Goal: Navigation & Orientation: Understand site structure

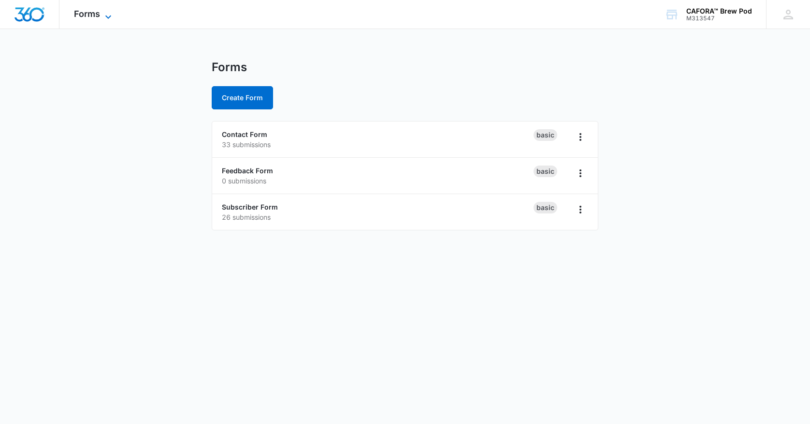
click at [97, 15] on span "Forms" at bounding box center [87, 14] width 26 height 10
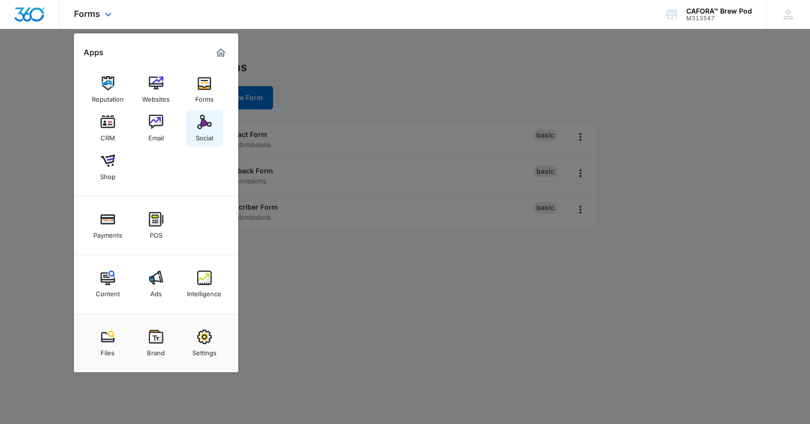
click at [203, 119] on img at bounding box center [204, 122] width 15 height 15
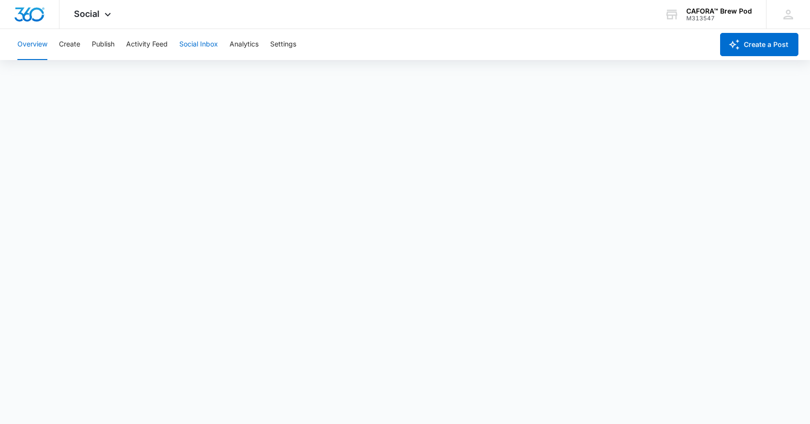
click at [196, 44] on button "Social Inbox" at bounding box center [198, 44] width 39 height 31
click at [42, 43] on button "Overview" at bounding box center [32, 44] width 30 height 31
click at [88, 15] on span "Social" at bounding box center [87, 14] width 26 height 10
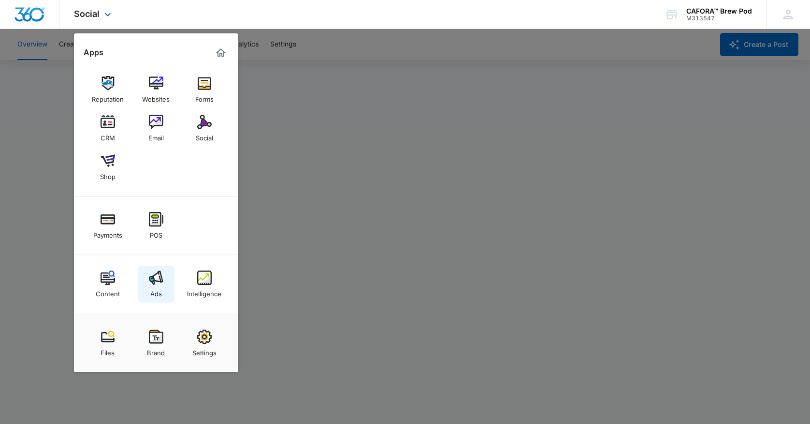
click at [156, 284] on img at bounding box center [156, 277] width 15 height 15
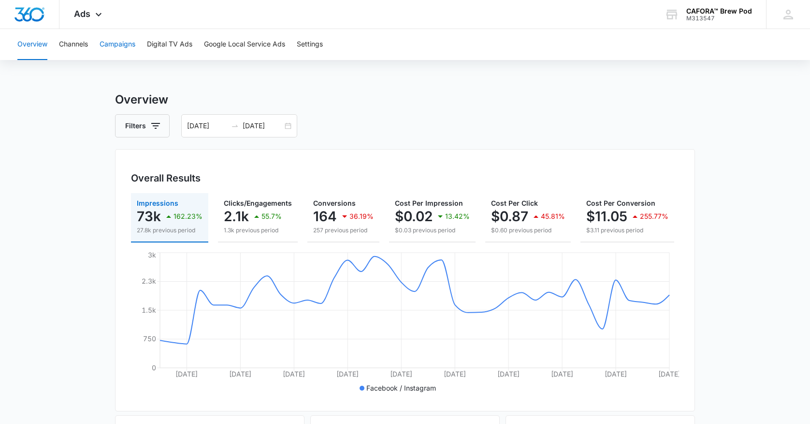
click at [125, 43] on button "Campaigns" at bounding box center [118, 44] width 36 height 31
click at [21, 44] on button "Overview" at bounding box center [32, 44] width 30 height 31
click at [83, 13] on span "Ads" at bounding box center [82, 14] width 16 height 10
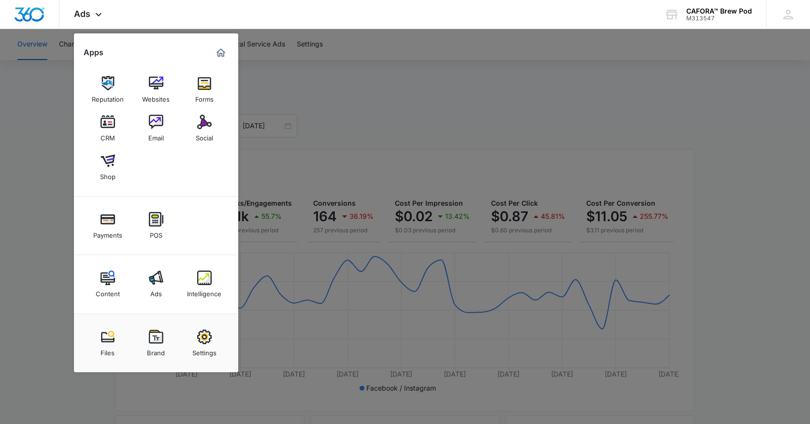
click at [109, 128] on img at bounding box center [108, 122] width 15 height 15
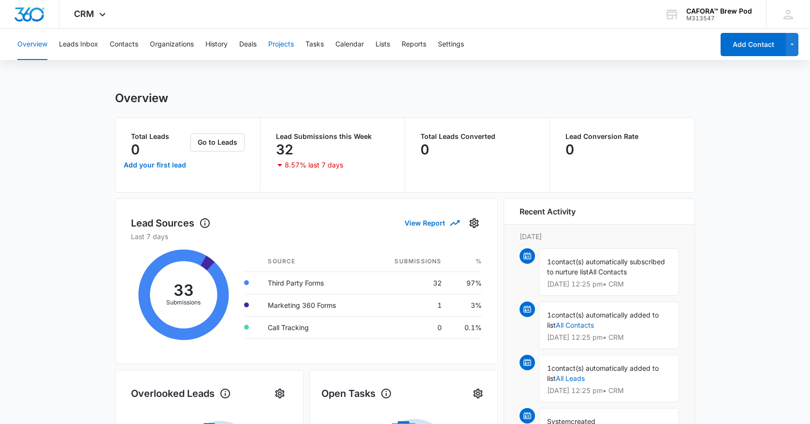
click at [285, 44] on button "Projects" at bounding box center [281, 44] width 26 height 31
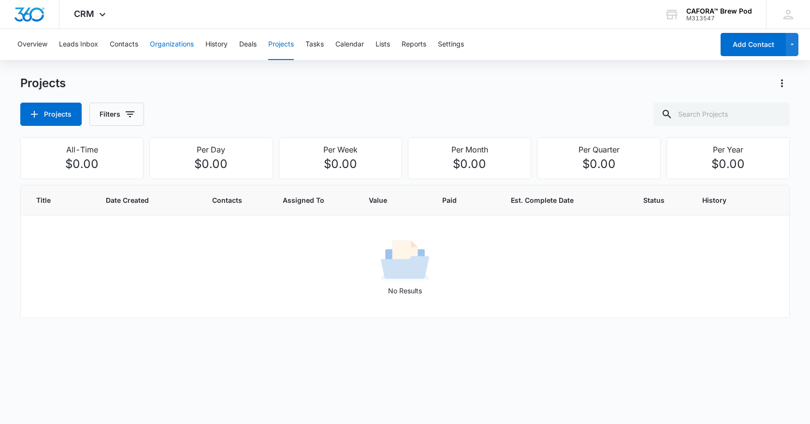
click at [174, 44] on button "Organizations" at bounding box center [172, 44] width 44 height 31
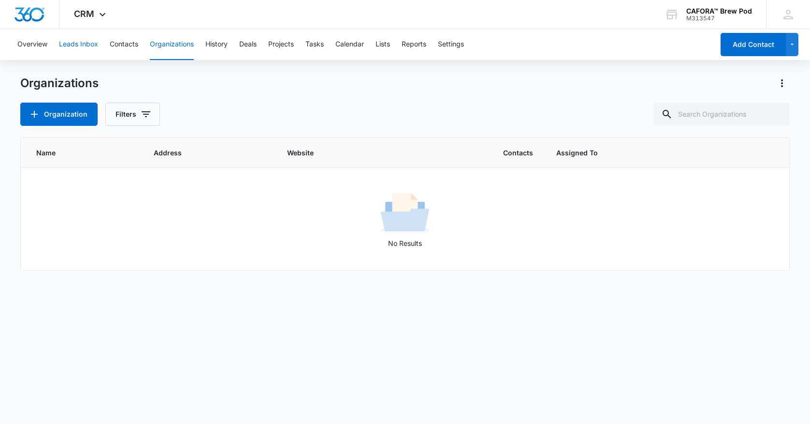
click at [90, 44] on button "Leads Inbox" at bounding box center [78, 44] width 39 height 31
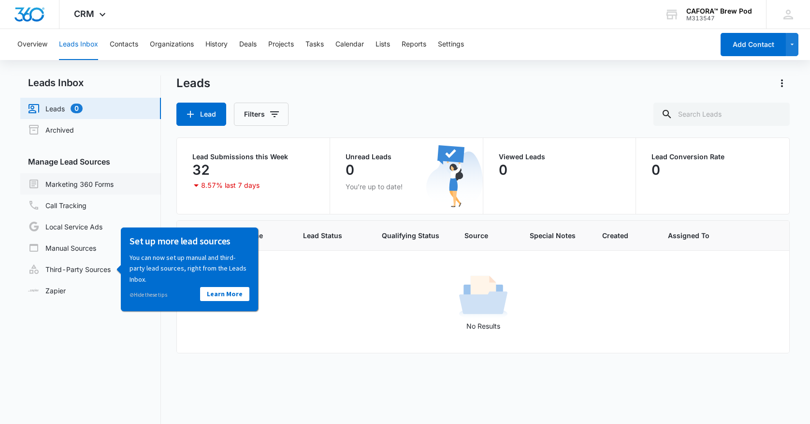
click at [96, 186] on link "Marketing 360 Forms" at bounding box center [71, 184] width 86 height 12
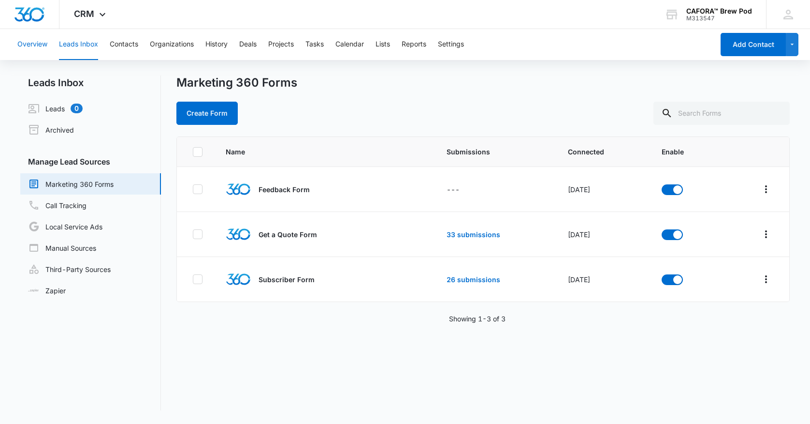
click at [37, 45] on button "Overview" at bounding box center [32, 44] width 30 height 31
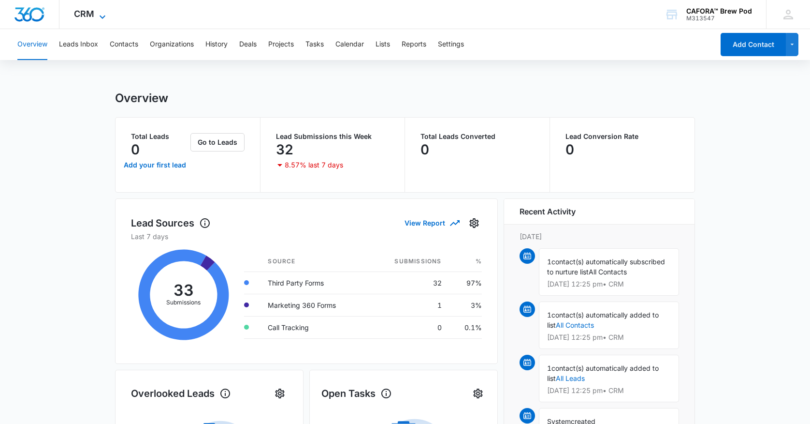
click at [86, 11] on span "CRM" at bounding box center [84, 14] width 20 height 10
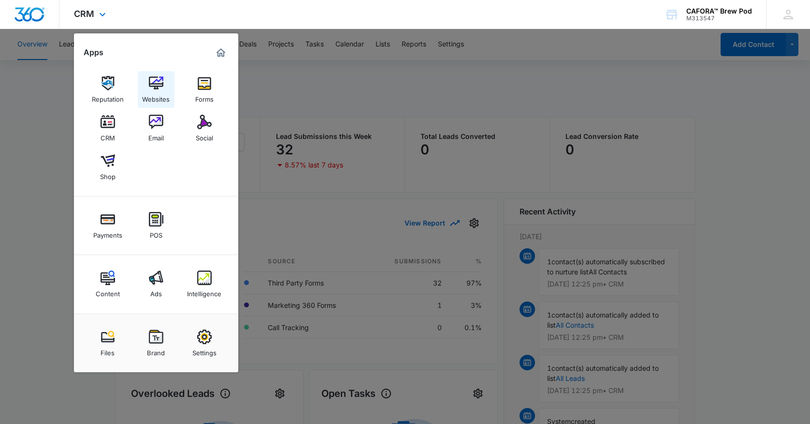
click at [160, 90] on img at bounding box center [156, 83] width 15 height 15
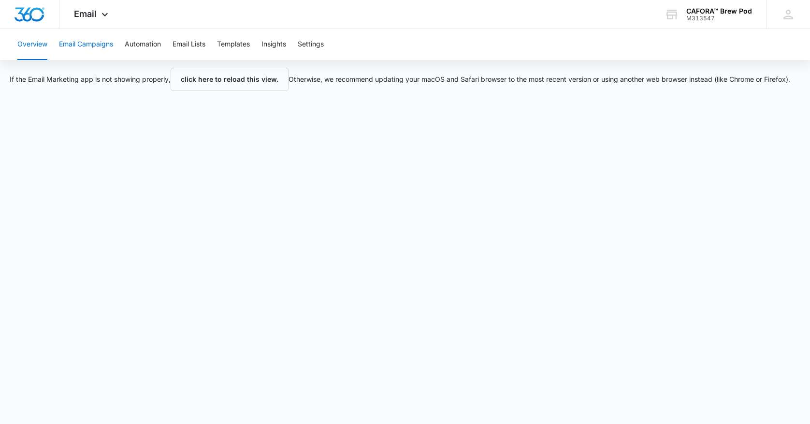
click at [109, 46] on button "Email Campaigns" at bounding box center [86, 44] width 54 height 31
click at [87, 14] on span "Email" at bounding box center [85, 14] width 23 height 10
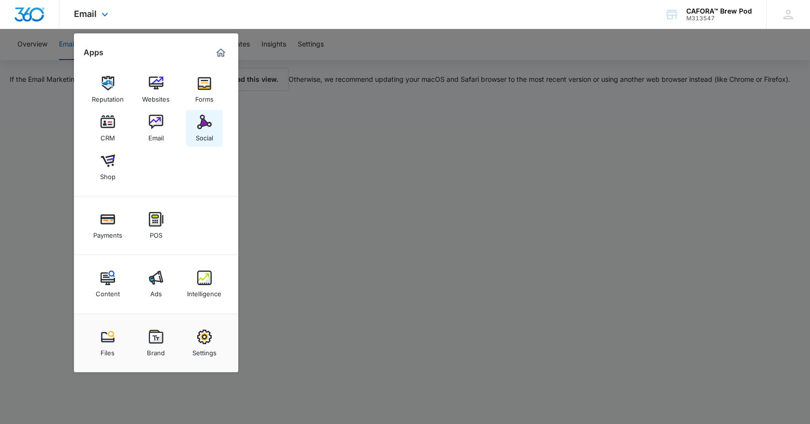
click at [204, 128] on img at bounding box center [204, 122] width 15 height 15
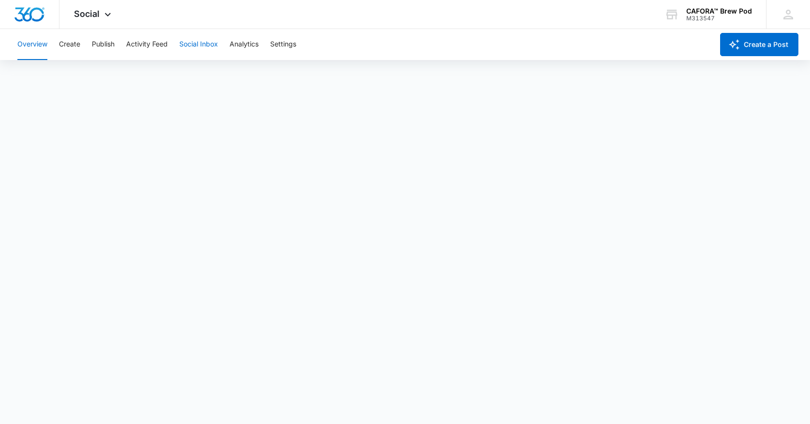
click at [187, 44] on button "Social Inbox" at bounding box center [198, 44] width 39 height 31
click at [105, 43] on button "Publish" at bounding box center [103, 44] width 23 height 31
click at [30, 42] on button "Overview" at bounding box center [32, 44] width 30 height 31
click at [87, 15] on span "Social" at bounding box center [87, 14] width 26 height 10
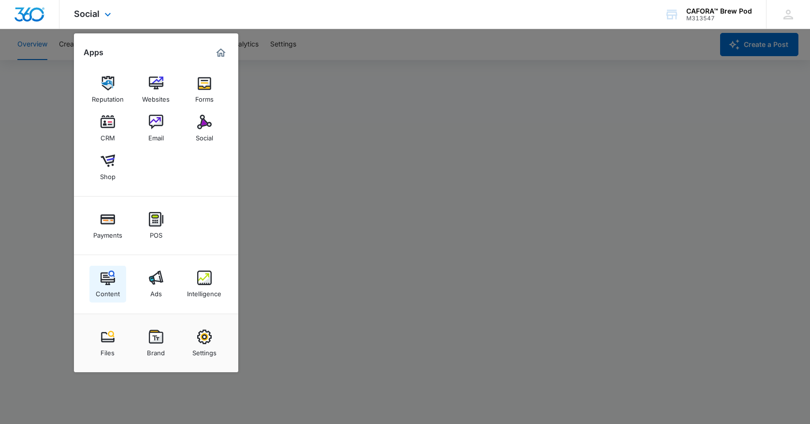
click at [106, 284] on img at bounding box center [108, 277] width 15 height 15
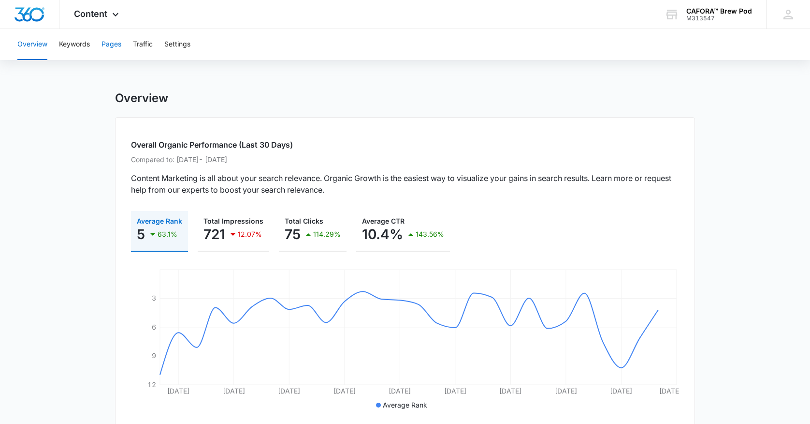
click at [115, 42] on button "Pages" at bounding box center [112, 44] width 20 height 31
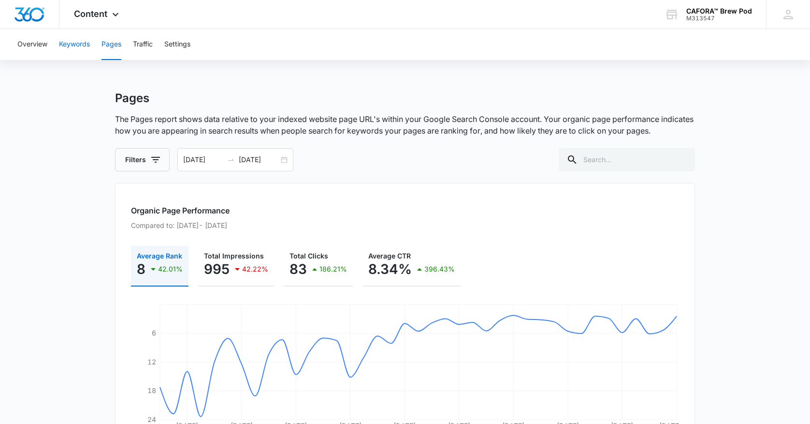
click at [70, 44] on button "Keywords" at bounding box center [74, 44] width 31 height 31
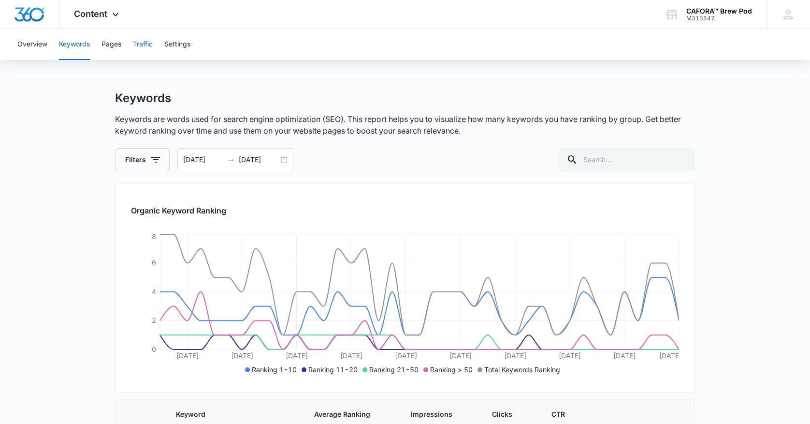
click at [144, 46] on button "Traffic" at bounding box center [143, 44] width 20 height 31
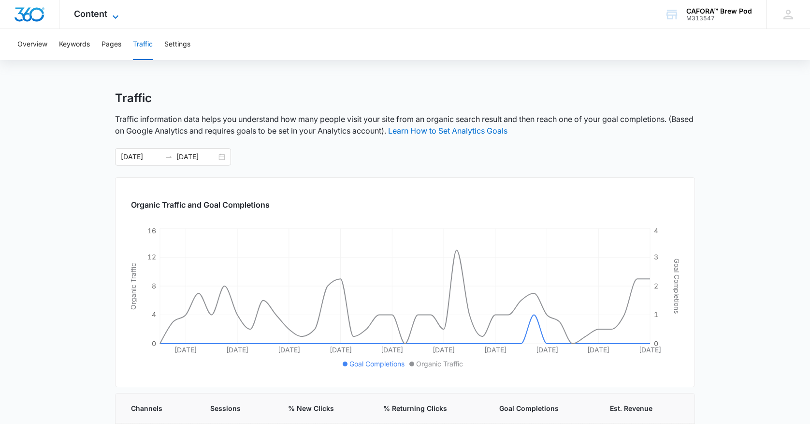
click at [98, 14] on span "Content" at bounding box center [90, 14] width 33 height 10
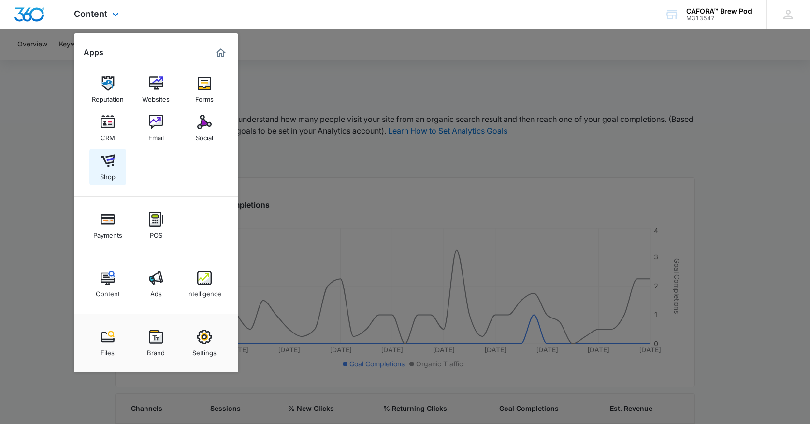
click at [108, 164] on img at bounding box center [108, 160] width 15 height 15
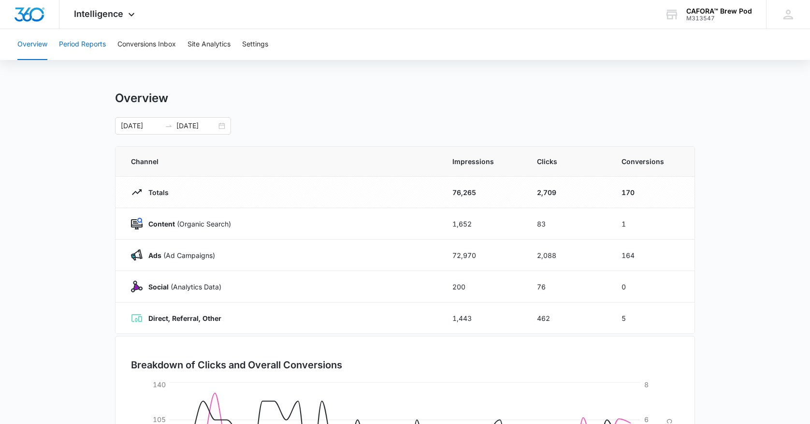
click at [97, 44] on button "Period Reports" at bounding box center [82, 44] width 47 height 31
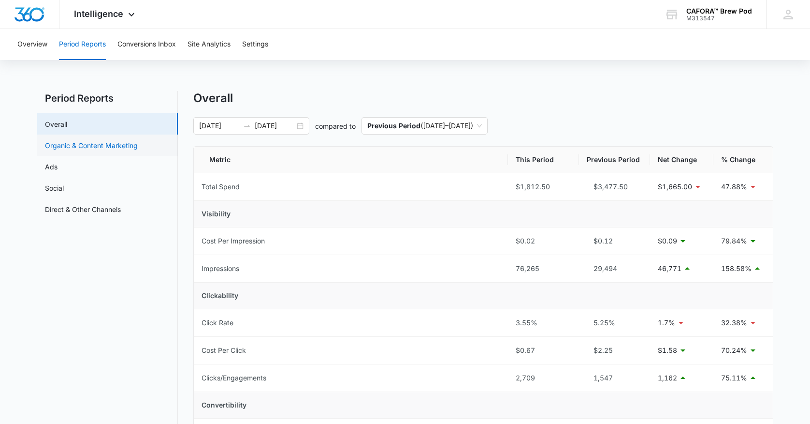
click at [104, 147] on link "Organic & Content Marketing" at bounding box center [91, 145] width 93 height 10
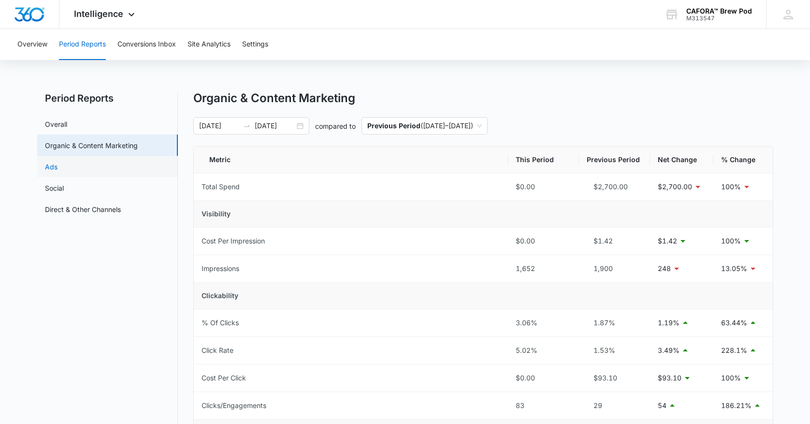
click at [58, 169] on link "Ads" at bounding box center [51, 166] width 13 height 10
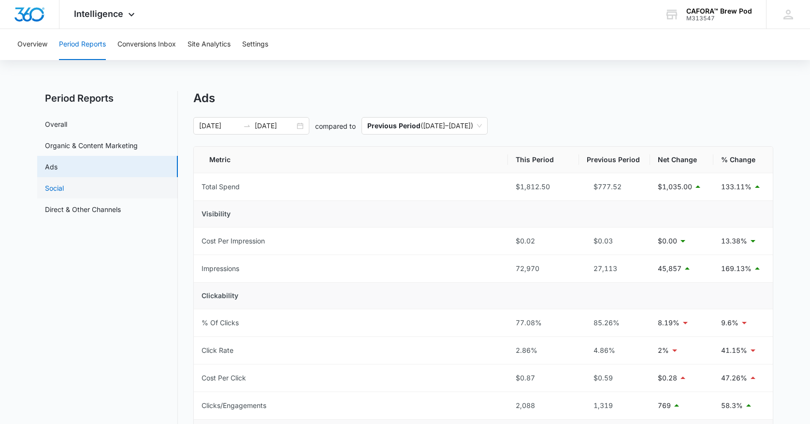
click at [64, 186] on link "Social" at bounding box center [54, 188] width 19 height 10
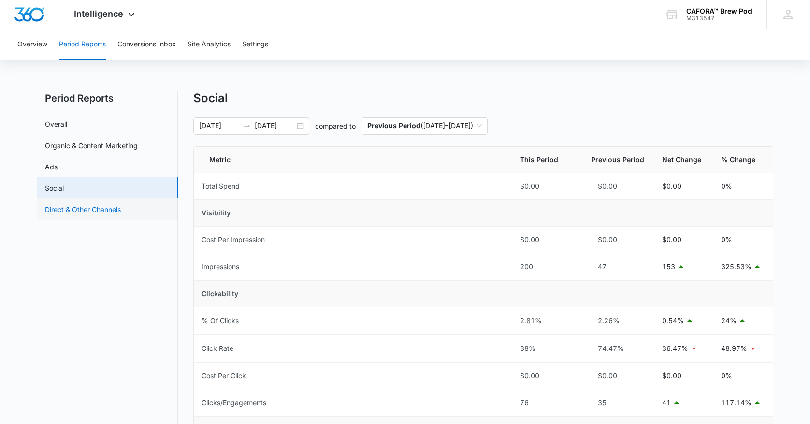
click at [97, 205] on link "Direct & Other Channels" at bounding box center [83, 209] width 76 height 10
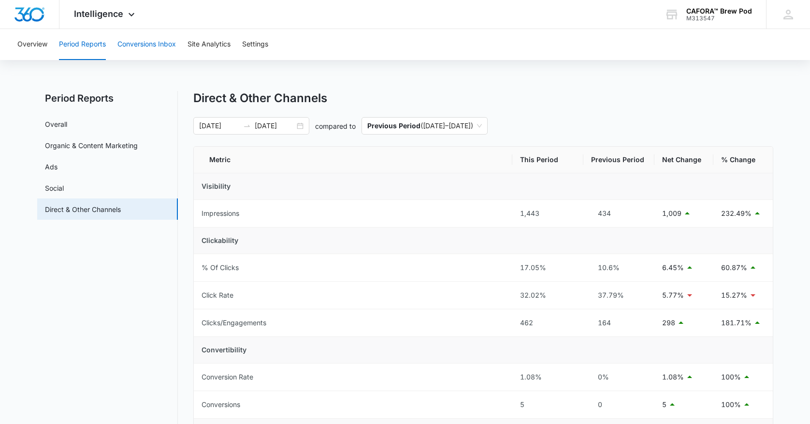
click at [146, 46] on button "Conversions Inbox" at bounding box center [146, 44] width 59 height 31
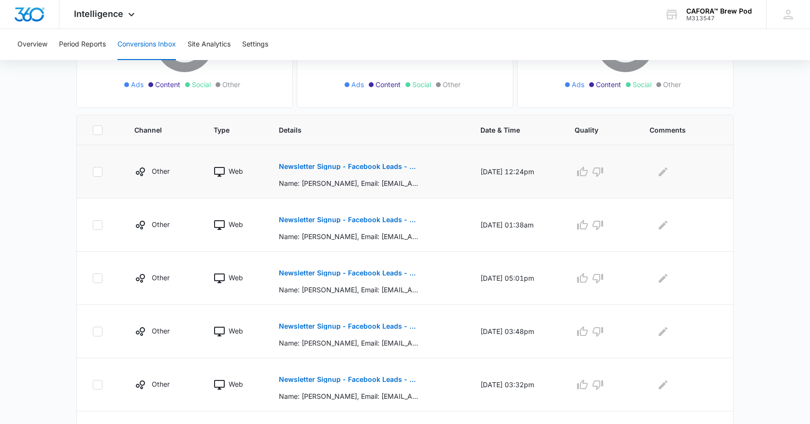
scroll to position [140, 0]
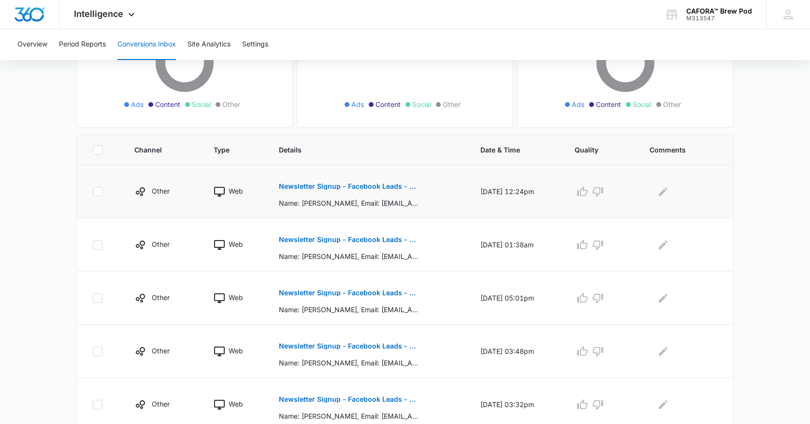
click at [306, 185] on p "Newsletter Signup - Facebook Leads - Marketing 360" at bounding box center [349, 186] width 141 height 7
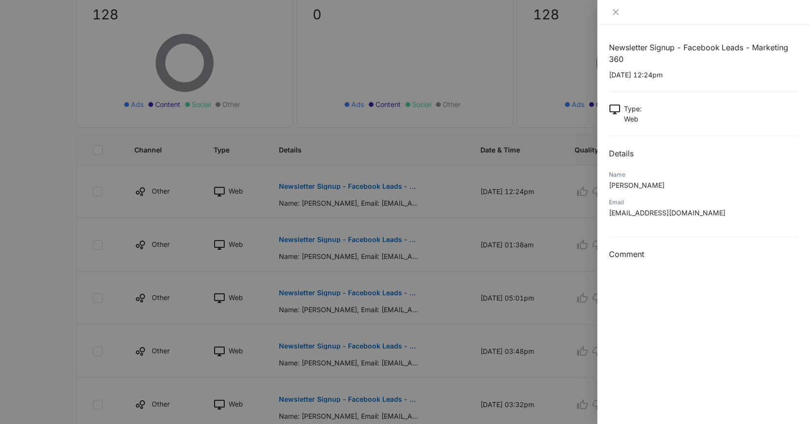
click at [303, 241] on div at bounding box center [405, 212] width 810 height 424
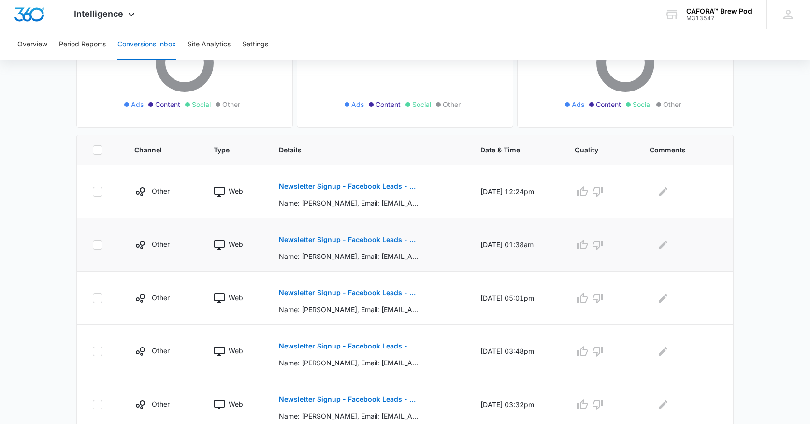
click at [299, 240] on p "Newsletter Signup - Facebook Leads - Marketing 360" at bounding box center [349, 239] width 141 height 7
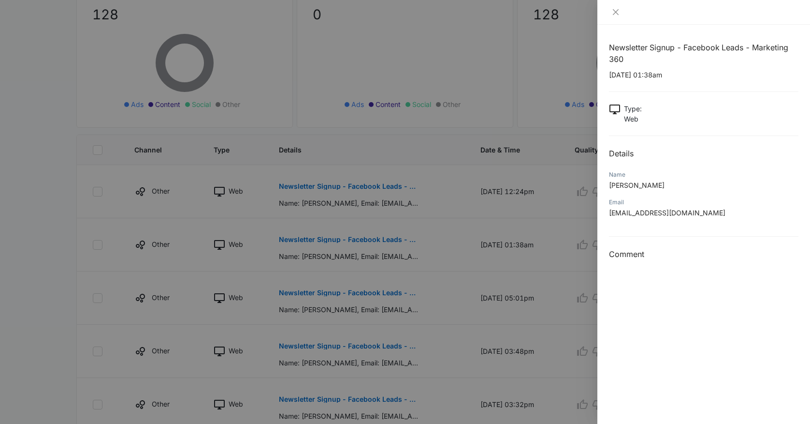
click at [320, 297] on div at bounding box center [405, 212] width 810 height 424
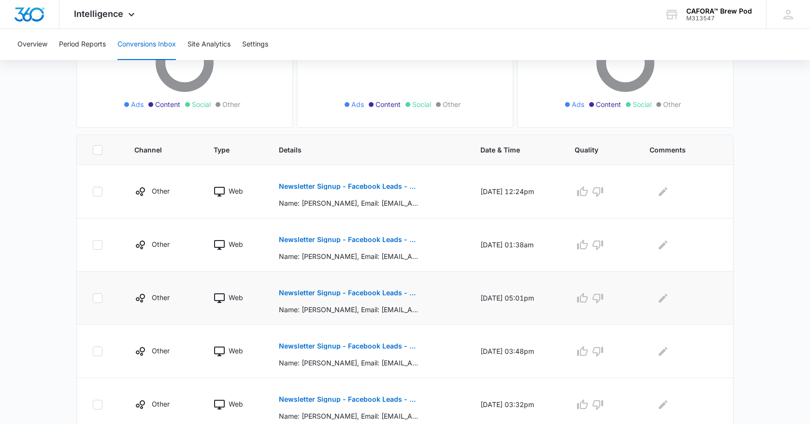
click at [319, 295] on p "Newsletter Signup - Facebook Leads - Marketing 360" at bounding box center [349, 292] width 141 height 7
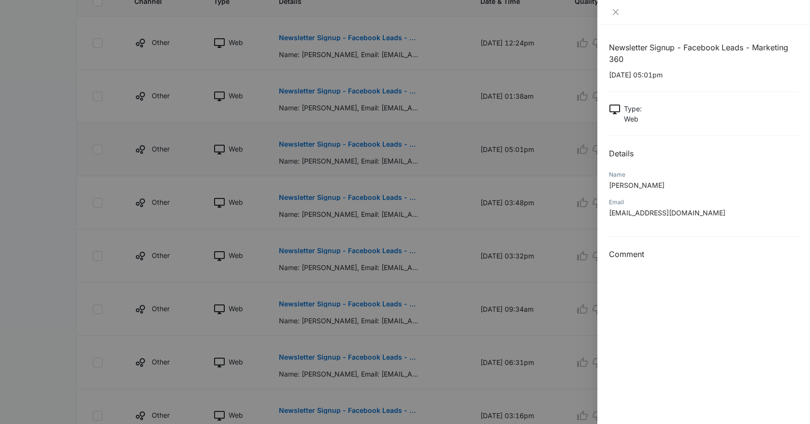
scroll to position [290, 0]
click at [300, 302] on div at bounding box center [405, 212] width 810 height 424
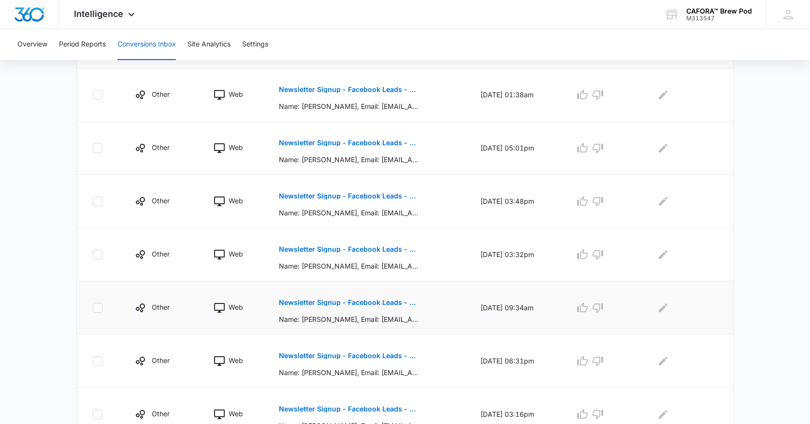
click at [295, 303] on p "Newsletter Signup - Facebook Leads - Marketing 360" at bounding box center [349, 302] width 141 height 7
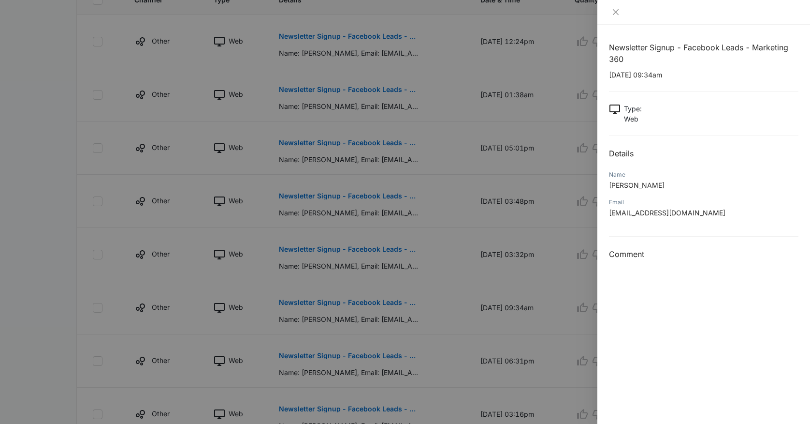
click at [320, 358] on div at bounding box center [405, 212] width 810 height 424
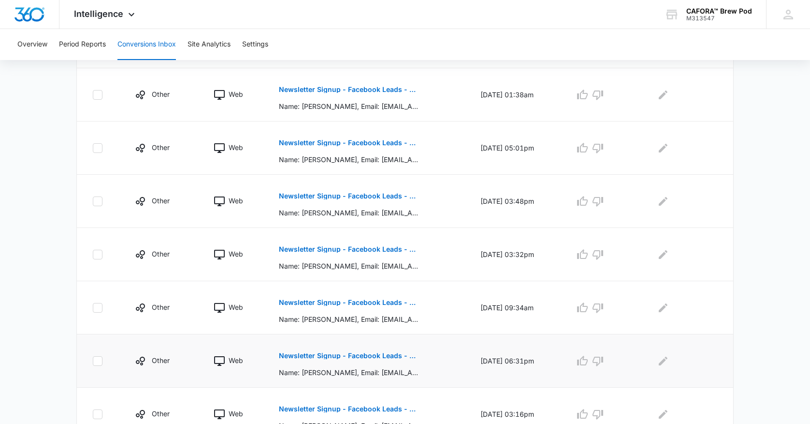
click at [320, 357] on p "Newsletter Signup - Facebook Leads - Marketing 360" at bounding box center [349, 355] width 141 height 7
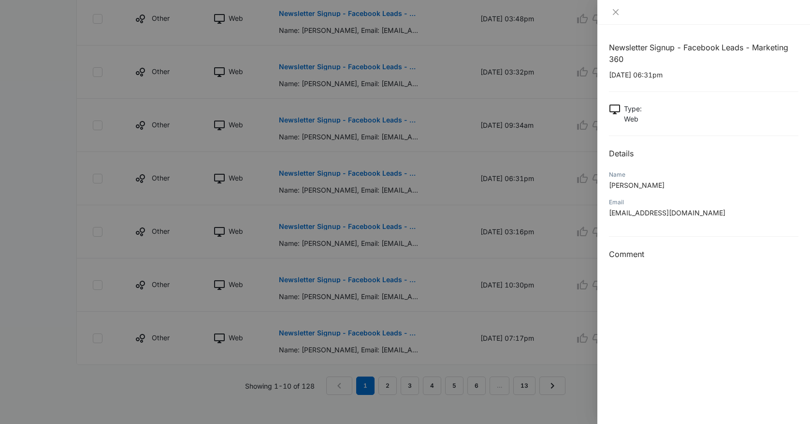
scroll to position [472, 0]
click at [318, 278] on div at bounding box center [405, 212] width 810 height 424
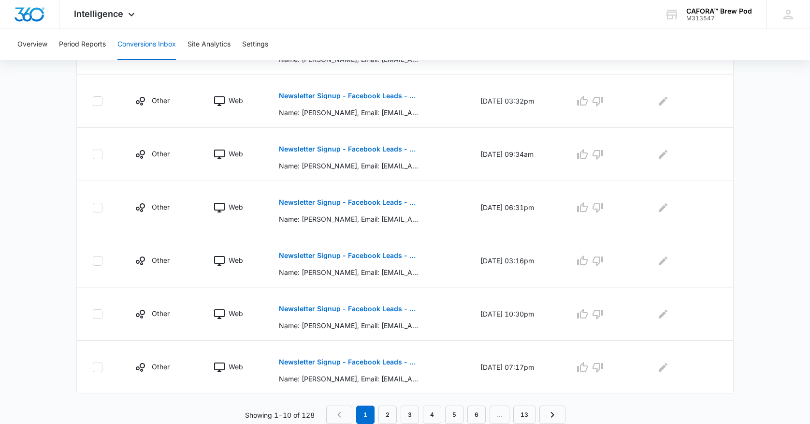
scroll to position [443, 0]
click at [318, 278] on td "Newsletter Signup - Facebook Leads - Marketing 360 Name: [PERSON_NAME], Email: …" at bounding box center [368, 260] width 202 height 53
click at [322, 308] on p "Newsletter Signup - Facebook Leads - Marketing 360" at bounding box center [349, 308] width 141 height 7
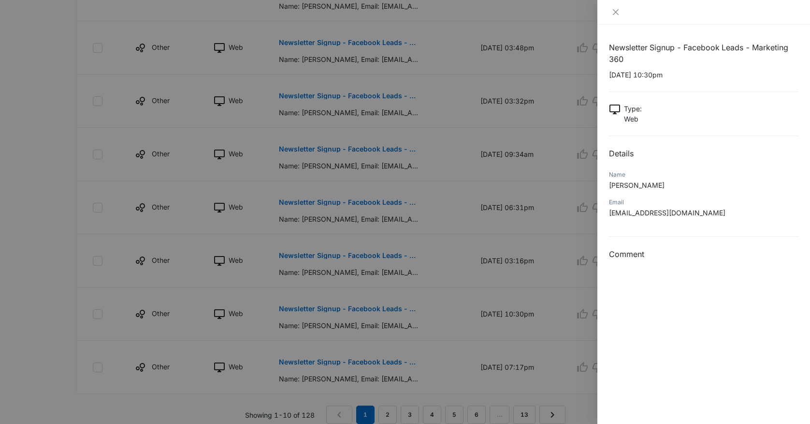
click at [323, 362] on div at bounding box center [405, 212] width 810 height 424
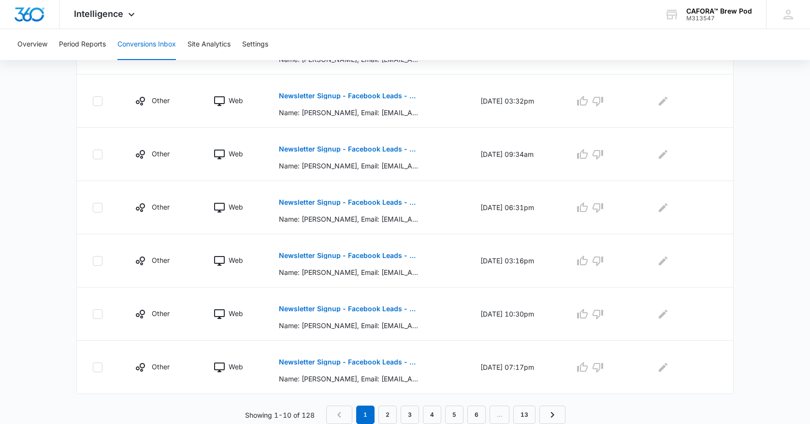
click at [322, 363] on p "Newsletter Signup - Facebook Leads - Marketing 360" at bounding box center [349, 361] width 141 height 7
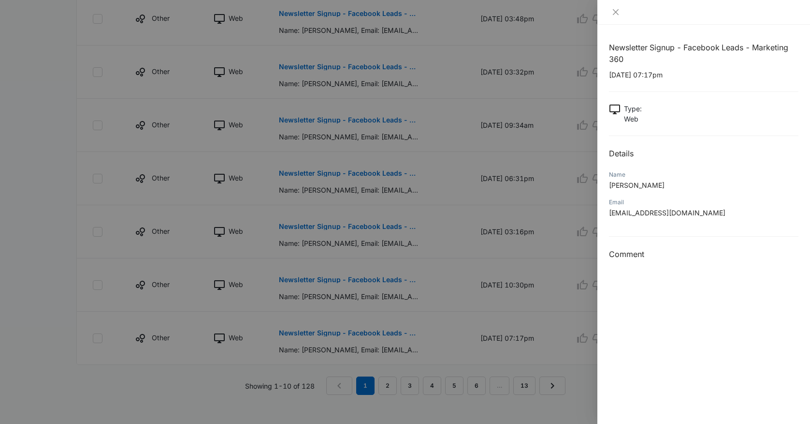
scroll to position [472, 0]
click at [389, 388] on div at bounding box center [405, 212] width 810 height 424
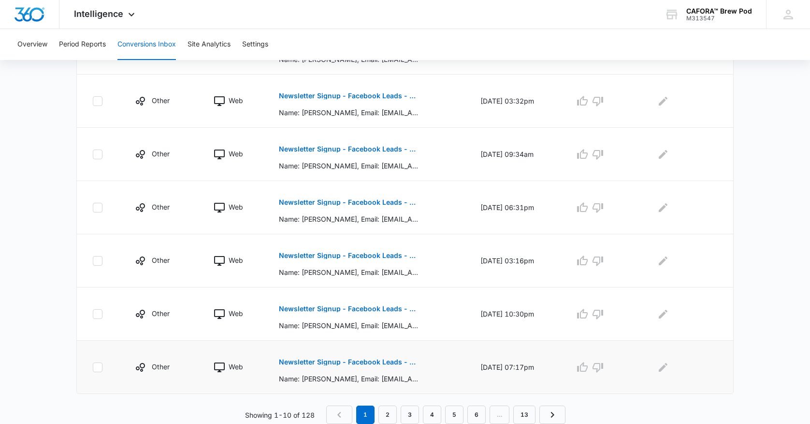
scroll to position [443, 0]
click at [387, 414] on link "2" at bounding box center [388, 414] width 18 height 18
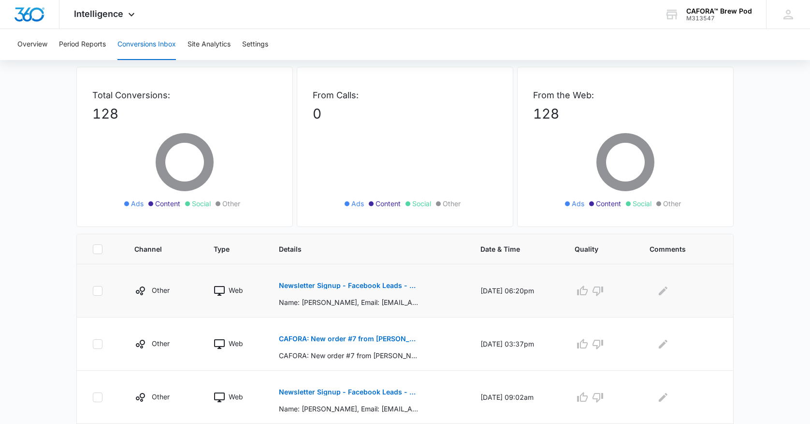
scroll to position [47, 0]
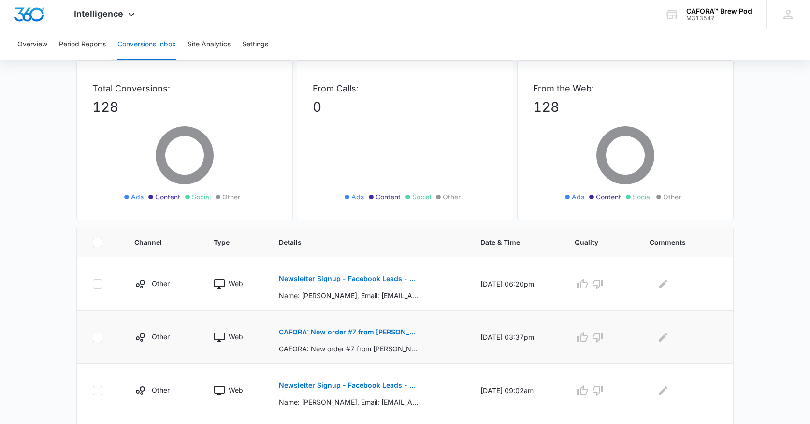
click at [319, 331] on p "CAFORA: New order #7 from [PERSON_NAME]" at bounding box center [349, 331] width 141 height 7
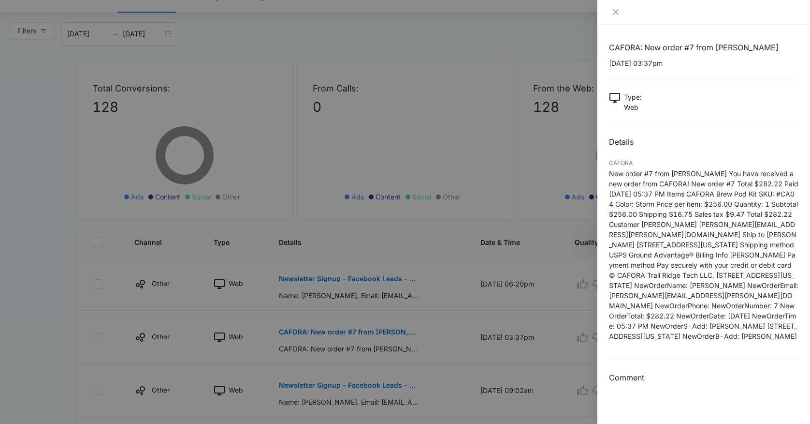
click at [311, 281] on div at bounding box center [405, 212] width 810 height 424
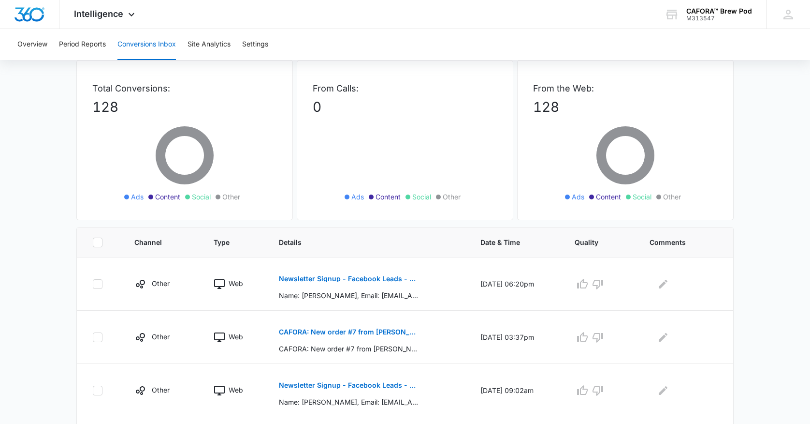
click at [311, 281] on p "Newsletter Signup - Facebook Leads - Marketing 360" at bounding box center [349, 278] width 141 height 7
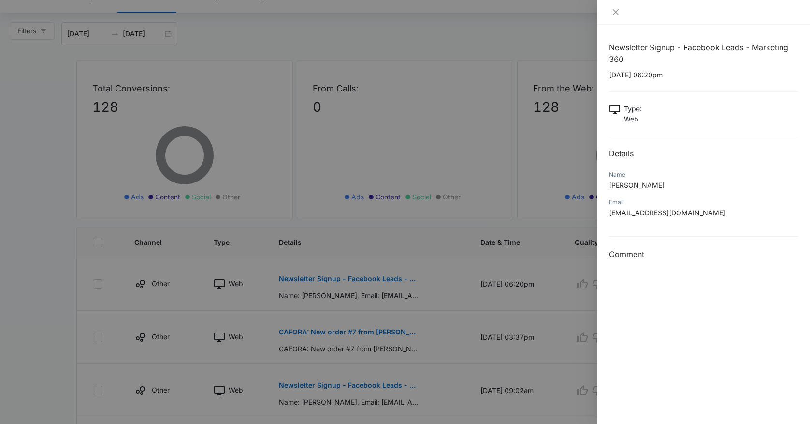
click at [322, 388] on div at bounding box center [405, 212] width 810 height 424
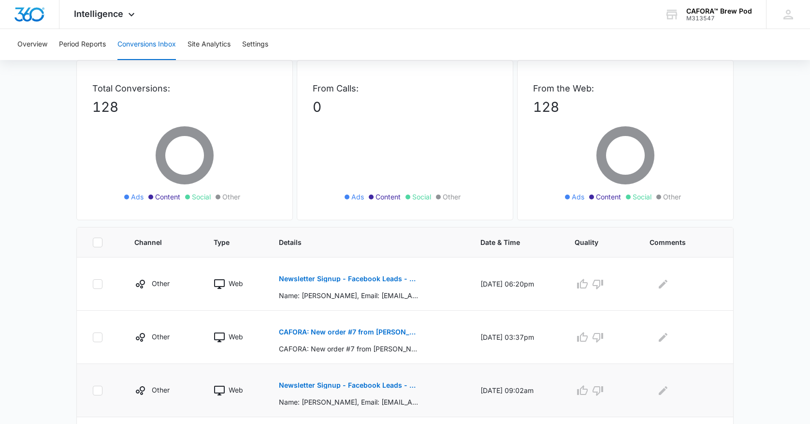
click at [321, 387] on p "Newsletter Signup - Facebook Leads - Marketing 360" at bounding box center [349, 384] width 141 height 7
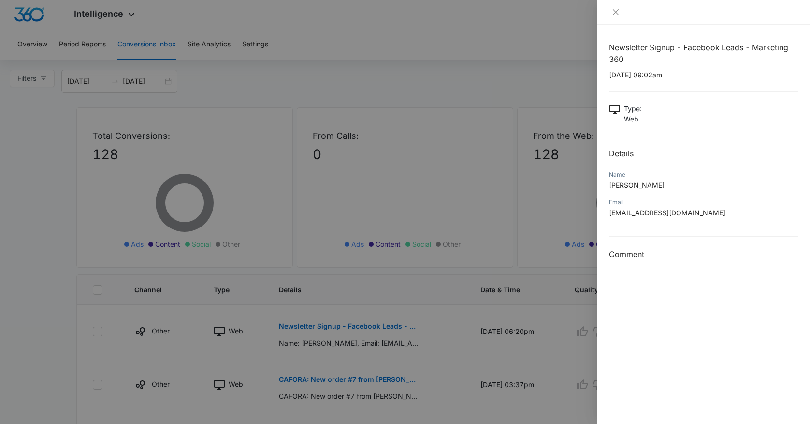
scroll to position [0, 0]
click at [36, 120] on div at bounding box center [405, 212] width 810 height 424
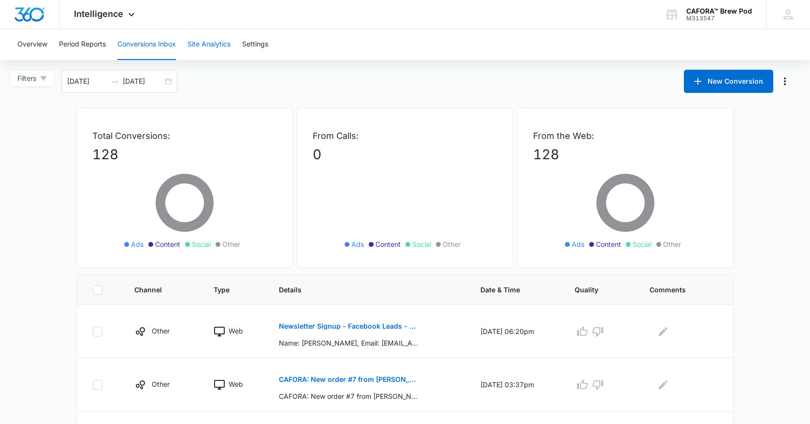
click at [216, 42] on button "Site Analytics" at bounding box center [209, 44] width 43 height 31
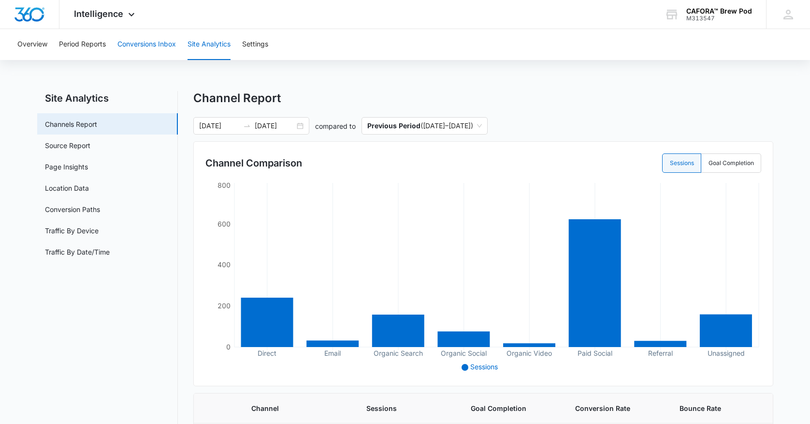
click at [132, 43] on button "Conversions Inbox" at bounding box center [146, 44] width 59 height 31
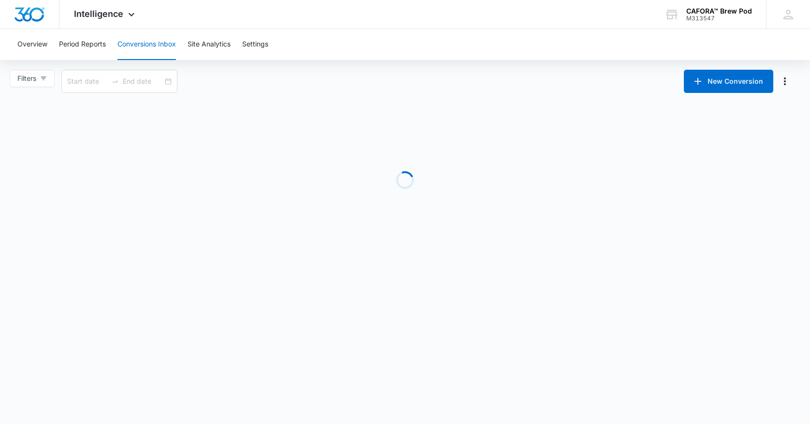
type input "[DATE]"
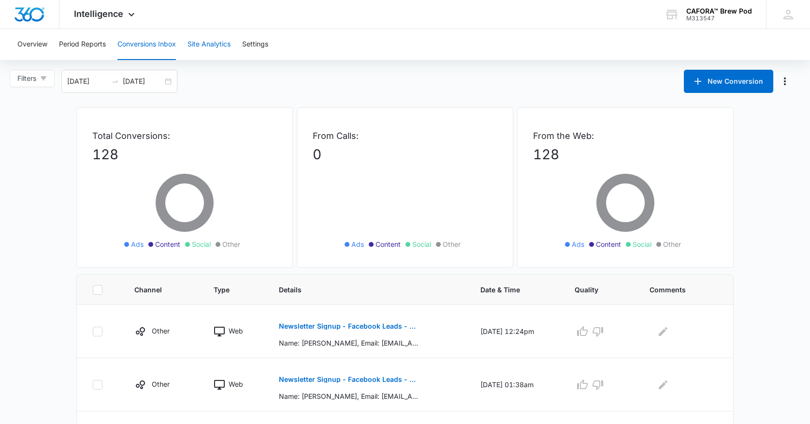
click at [214, 43] on button "Site Analytics" at bounding box center [209, 44] width 43 height 31
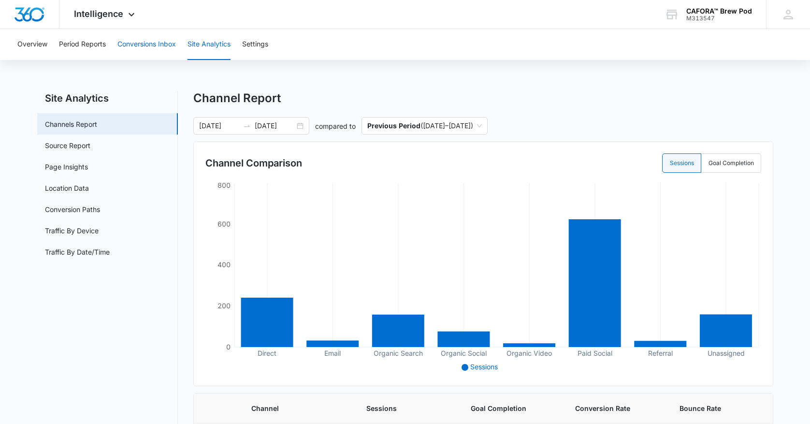
click at [162, 44] on button "Conversions Inbox" at bounding box center [146, 44] width 59 height 31
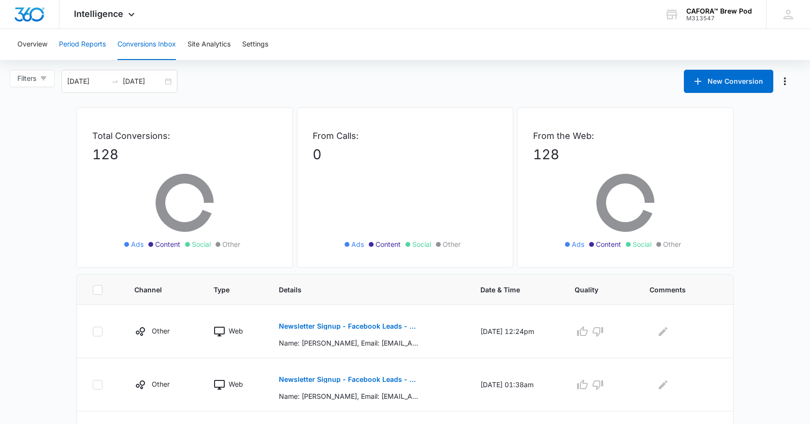
click at [88, 46] on button "Period Reports" at bounding box center [82, 44] width 47 height 31
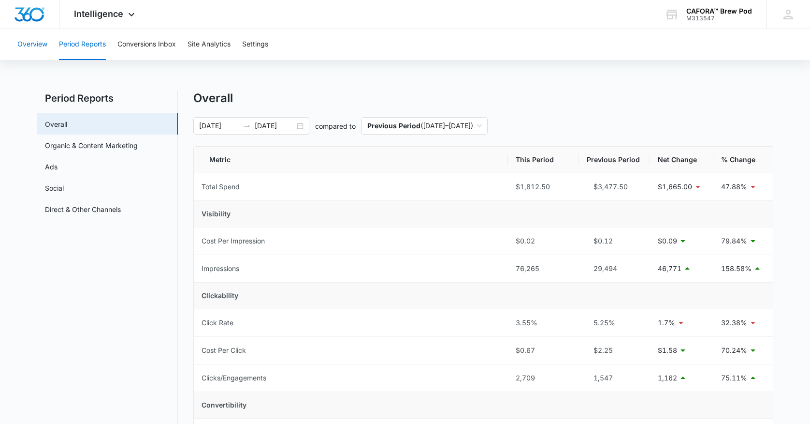
click at [35, 44] on button "Overview" at bounding box center [32, 44] width 30 height 31
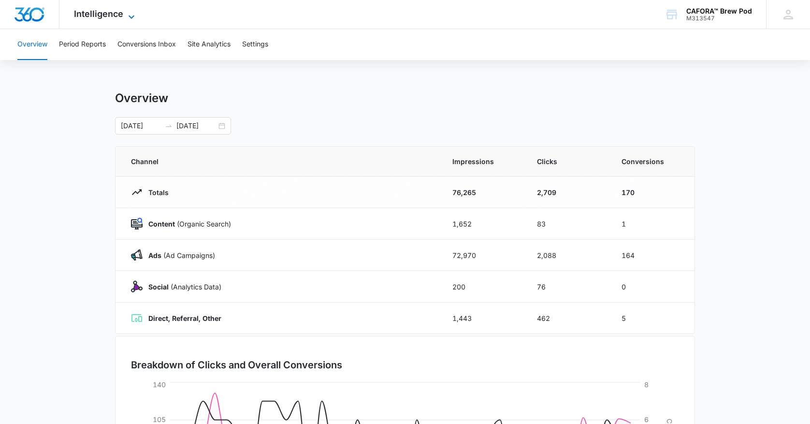
click at [113, 14] on span "Intelligence" at bounding box center [98, 14] width 49 height 10
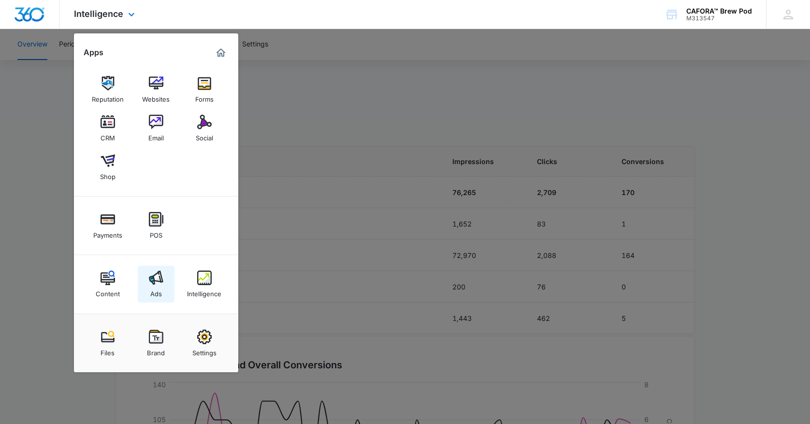
click at [156, 285] on div "Ads" at bounding box center [156, 291] width 12 height 13
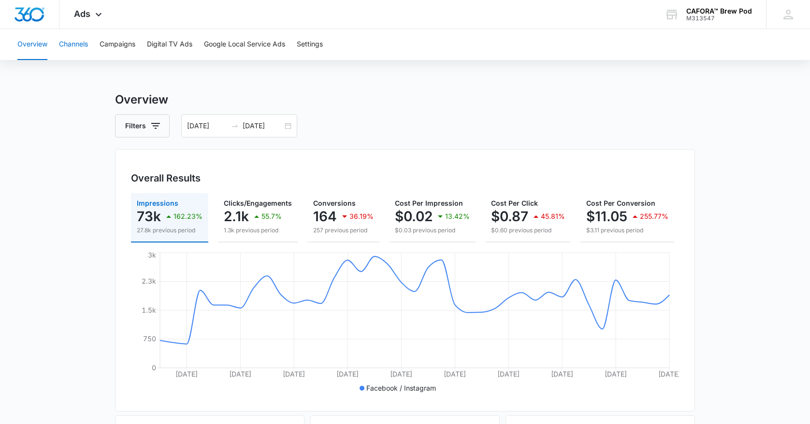
click at [83, 45] on button "Channels" at bounding box center [73, 44] width 29 height 31
click at [125, 44] on button "Campaigns" at bounding box center [118, 44] width 36 height 31
click at [77, 11] on span "Ads" at bounding box center [82, 14] width 16 height 10
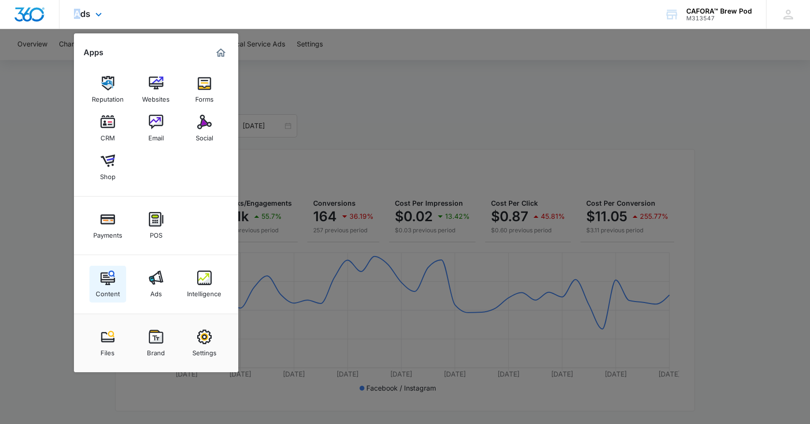
click at [104, 280] on img at bounding box center [108, 277] width 15 height 15
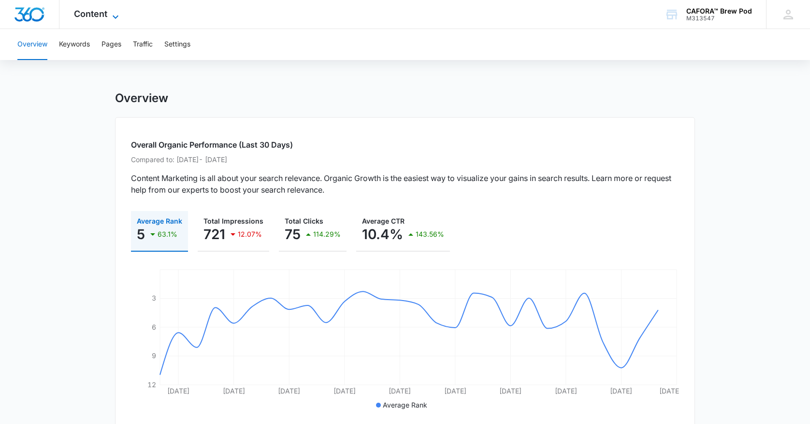
click at [85, 13] on span "Content" at bounding box center [90, 14] width 33 height 10
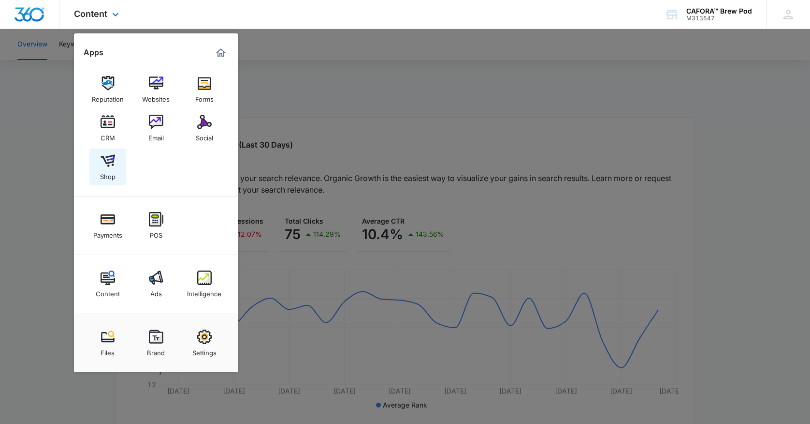
click at [106, 165] on img at bounding box center [108, 160] width 15 height 15
